Goal: Transaction & Acquisition: Purchase product/service

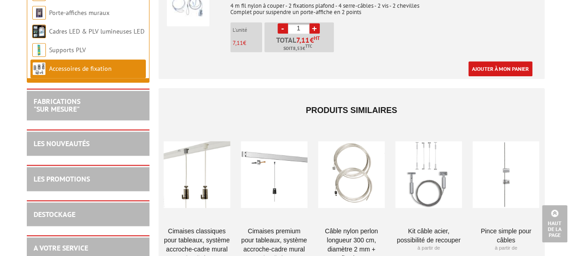
scroll to position [500, 0]
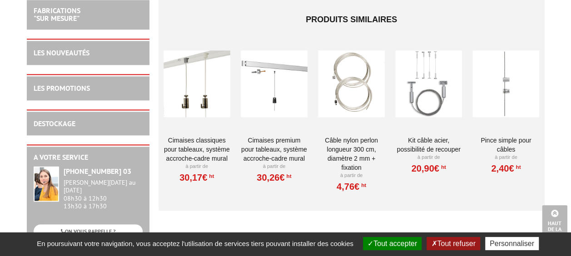
click at [209, 70] on div at bounding box center [197, 83] width 67 height 91
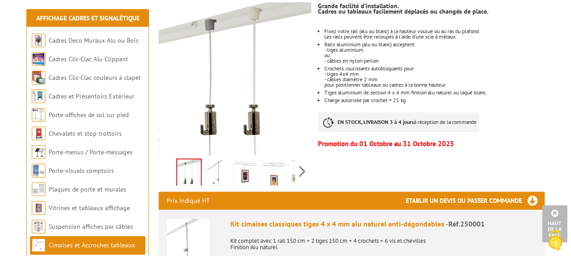
click at [244, 160] on img at bounding box center [246, 174] width 22 height 28
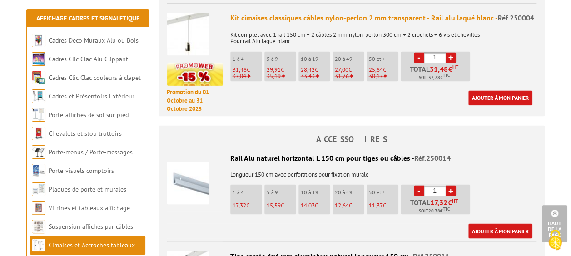
scroll to position [909, 0]
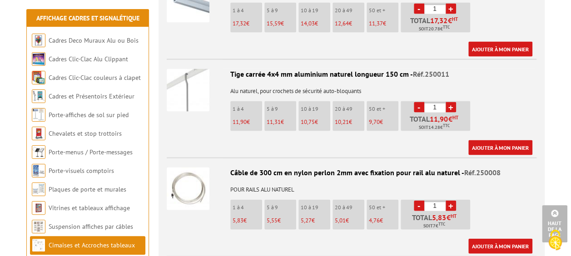
click at [451, 102] on link "+" at bounding box center [451, 107] width 10 height 10
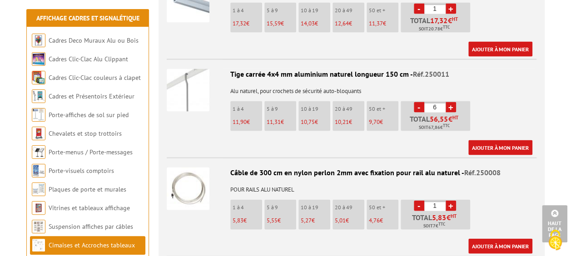
click at [451, 102] on link "+" at bounding box center [451, 107] width 10 height 10
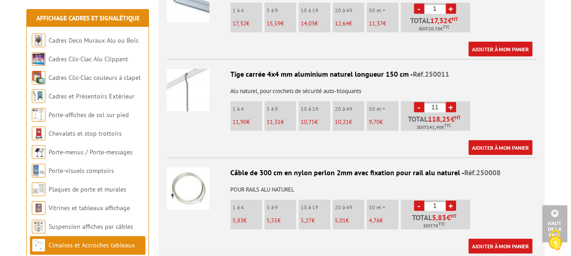
click at [451, 102] on link "+" at bounding box center [451, 107] width 10 height 10
click at [415, 102] on link "-" at bounding box center [419, 107] width 10 height 10
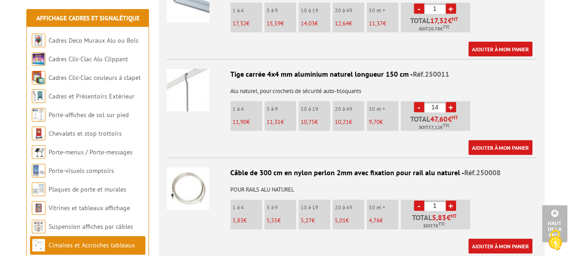
click at [415, 102] on link "-" at bounding box center [419, 107] width 10 height 10
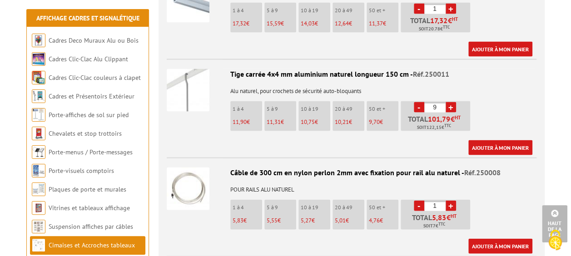
click at [451, 102] on link "+" at bounding box center [451, 107] width 10 height 10
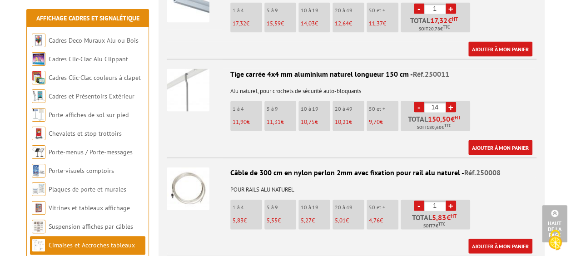
click at [451, 102] on link "+" at bounding box center [451, 107] width 10 height 10
type input "15"
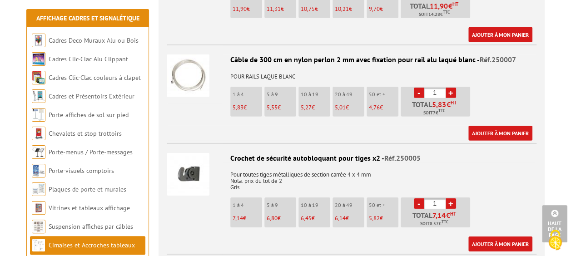
scroll to position [1136, 0]
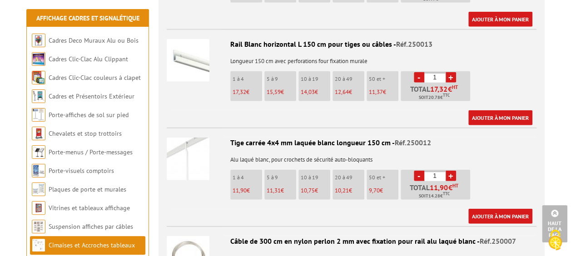
click at [451, 171] on link "+" at bounding box center [451, 176] width 10 height 10
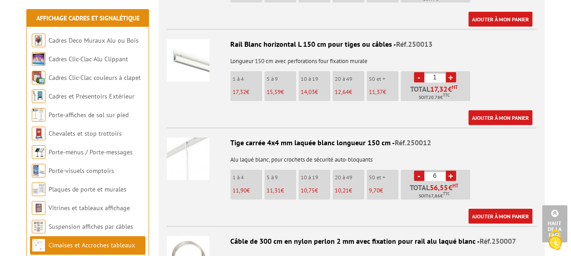
click at [451, 171] on link "+" at bounding box center [451, 176] width 10 height 10
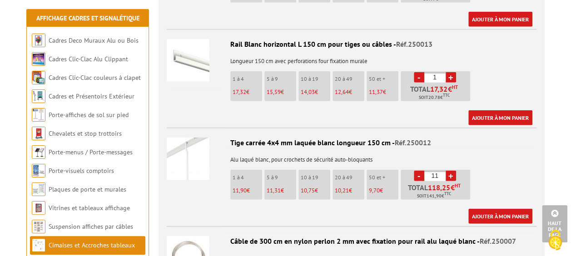
click at [451, 171] on link "+" at bounding box center [451, 176] width 10 height 10
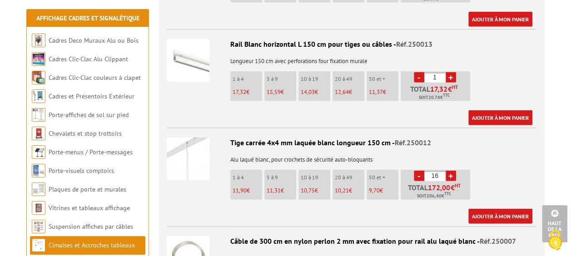
click at [423, 171] on link "-" at bounding box center [419, 176] width 10 height 10
type input "15"
click at [504, 209] on link "Ajouter à mon panier" at bounding box center [501, 216] width 64 height 15
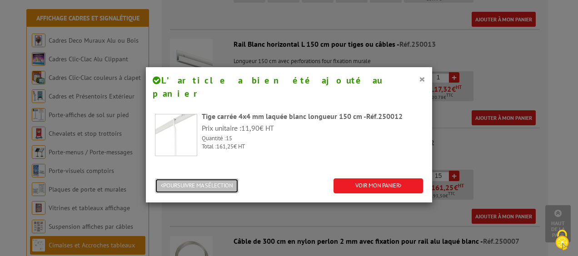
click at [213, 179] on button "POURSUIVRE MA SÉLECTION" at bounding box center [197, 186] width 84 height 15
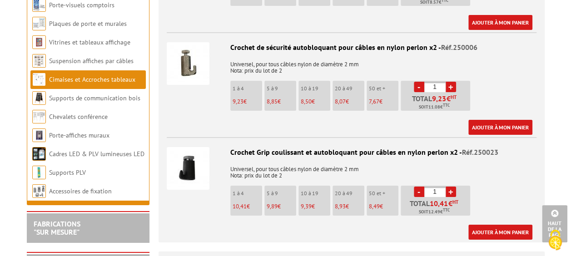
scroll to position [1455, 0]
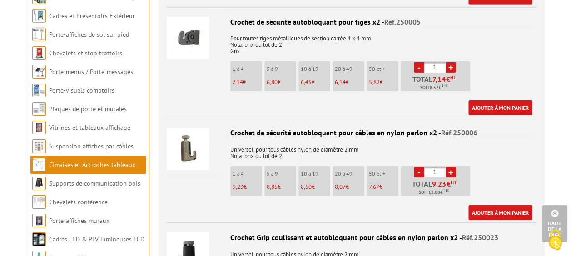
click at [451, 62] on link "+" at bounding box center [451, 67] width 10 height 10
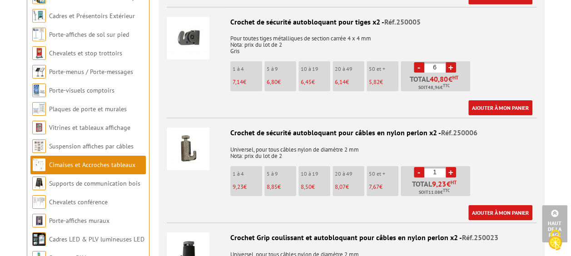
click at [451, 62] on link "+" at bounding box center [451, 67] width 10 height 10
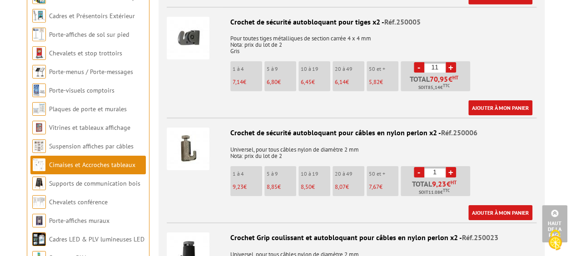
click at [451, 62] on link "+" at bounding box center [451, 67] width 10 height 10
type input "15"
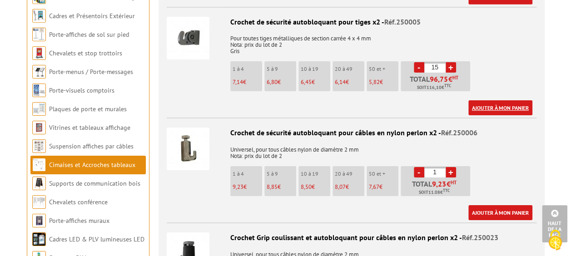
click at [526, 100] on link "Ajouter à mon panier" at bounding box center [501, 107] width 64 height 15
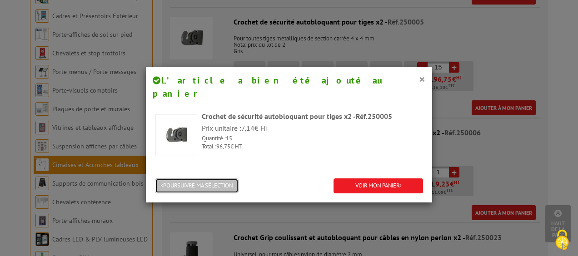
click at [174, 179] on button "POURSUIVRE MA SÉLECTION" at bounding box center [197, 186] width 84 height 15
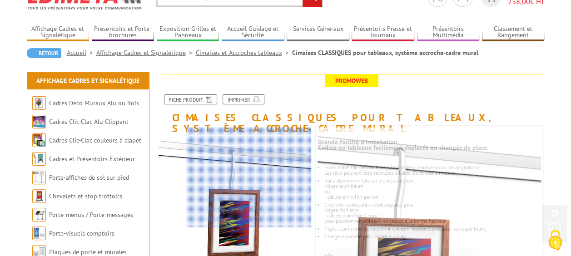
scroll to position [0, 0]
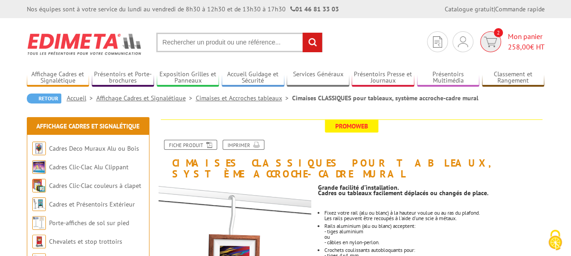
click at [490, 44] on img at bounding box center [490, 42] width 13 height 10
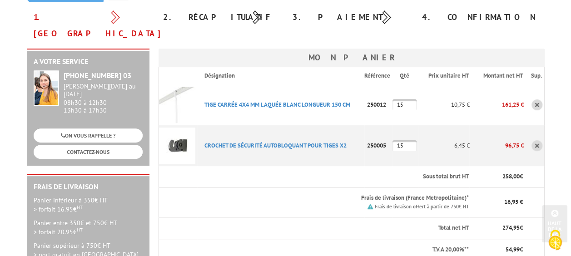
scroll to position [91, 0]
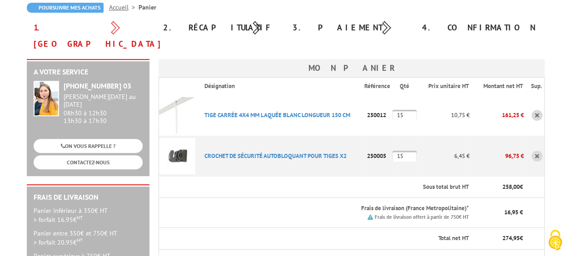
drag, startPoint x: 175, startPoint y: 66, endPoint x: 516, endPoint y: 163, distance: 354.0
click at [516, 163] on tbody "Désignation Référence Qté Prix unitaire HT Montant net HT Sup. TIGE CARRéE 4X4 …" at bounding box center [352, 198] width 386 height 240
click at [253, 213] on div "Frais de livraison offert à partir de 750€ HT" at bounding box center [337, 217] width 264 height 9
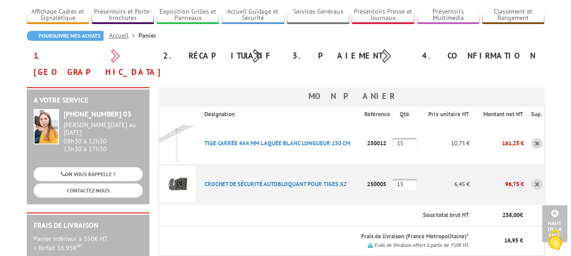
scroll to position [52, 0]
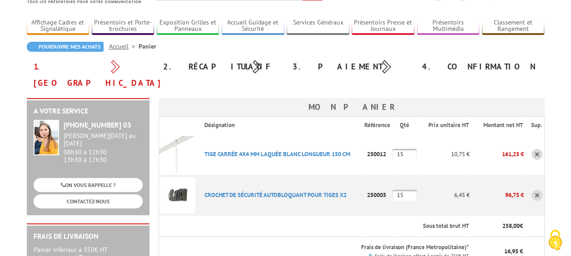
click at [405, 149] on input "15" at bounding box center [405, 154] width 24 height 11
drag, startPoint x: 407, startPoint y: 137, endPoint x: 395, endPoint y: 140, distance: 12.5
click at [395, 149] on input "15" at bounding box center [405, 154] width 24 height 11
type input "20"
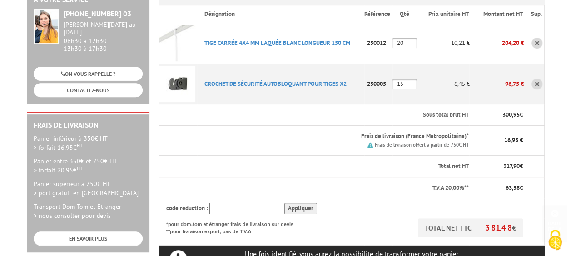
scroll to position [226, 0]
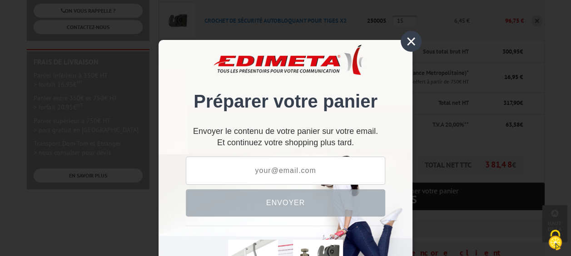
click at [404, 40] on div "×" at bounding box center [411, 41] width 21 height 21
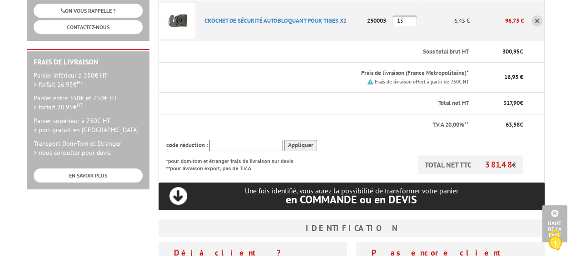
scroll to position [0, 0]
